Goal: Check status

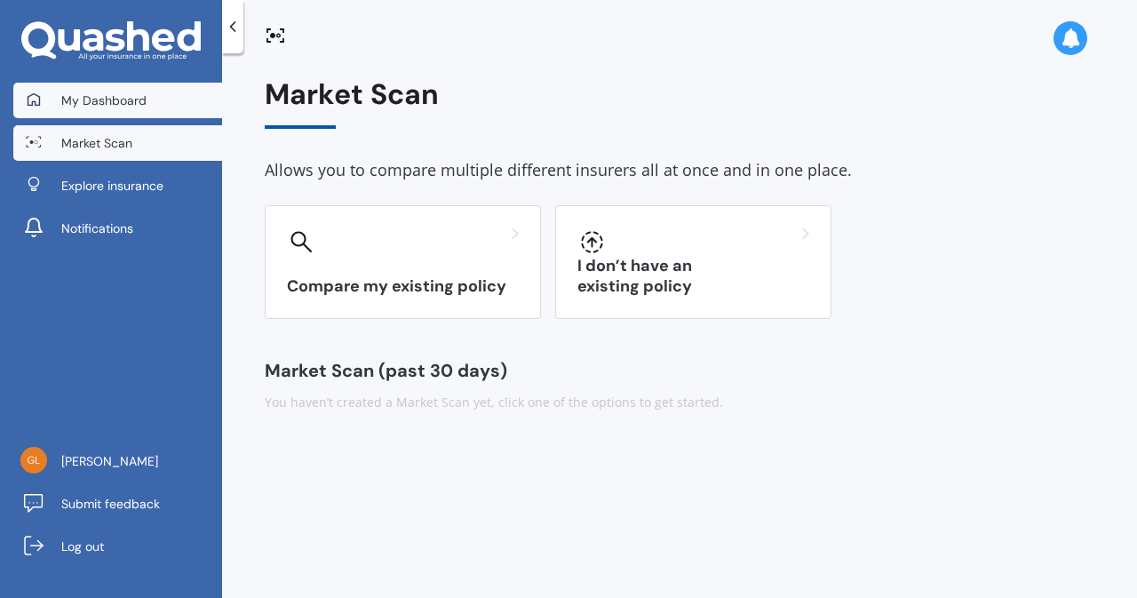
click at [99, 92] on span "My Dashboard" at bounding box center [103, 100] width 85 height 18
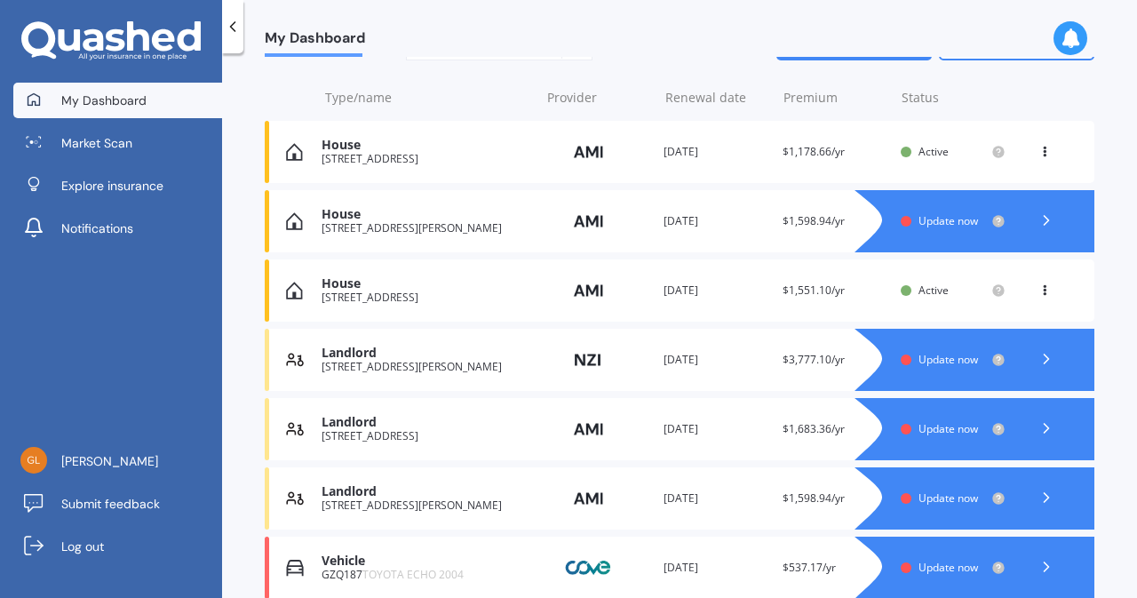
scroll to position [237, 0]
click at [1038, 158] on div "View option View policy Delete" at bounding box center [1046, 153] width 16 height 18
click at [733, 163] on div "House [STREET_ADDRESS] Provider Renewal date [DATE] Premium $1,178.66/yr You ar…" at bounding box center [679, 153] width 829 height 62
